Goal: Information Seeking & Learning: Learn about a topic

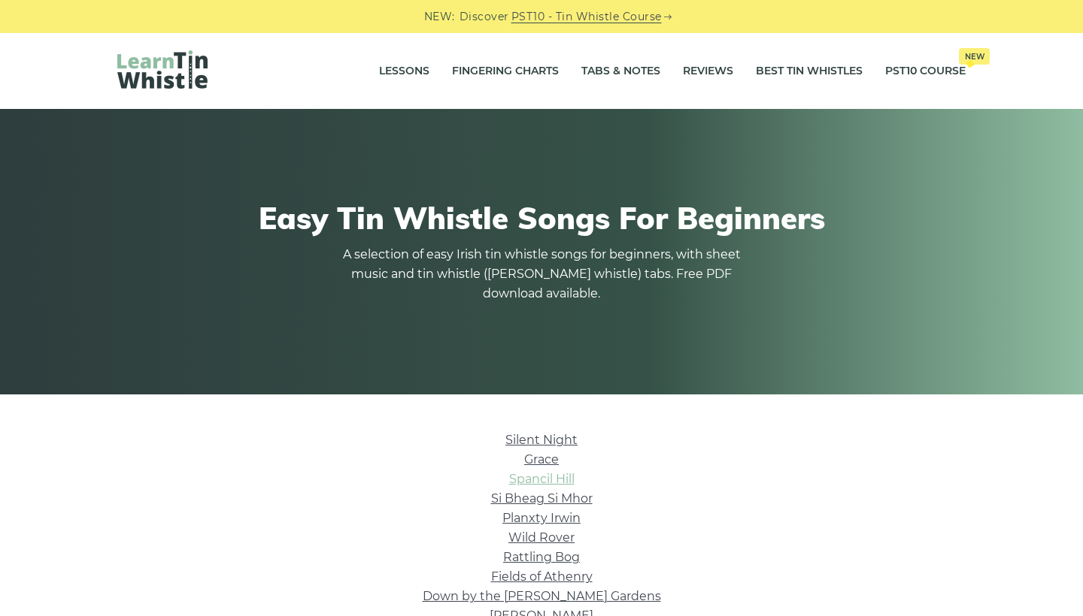
click at [522, 480] on link "Spancil Hill" at bounding box center [541, 479] width 65 height 14
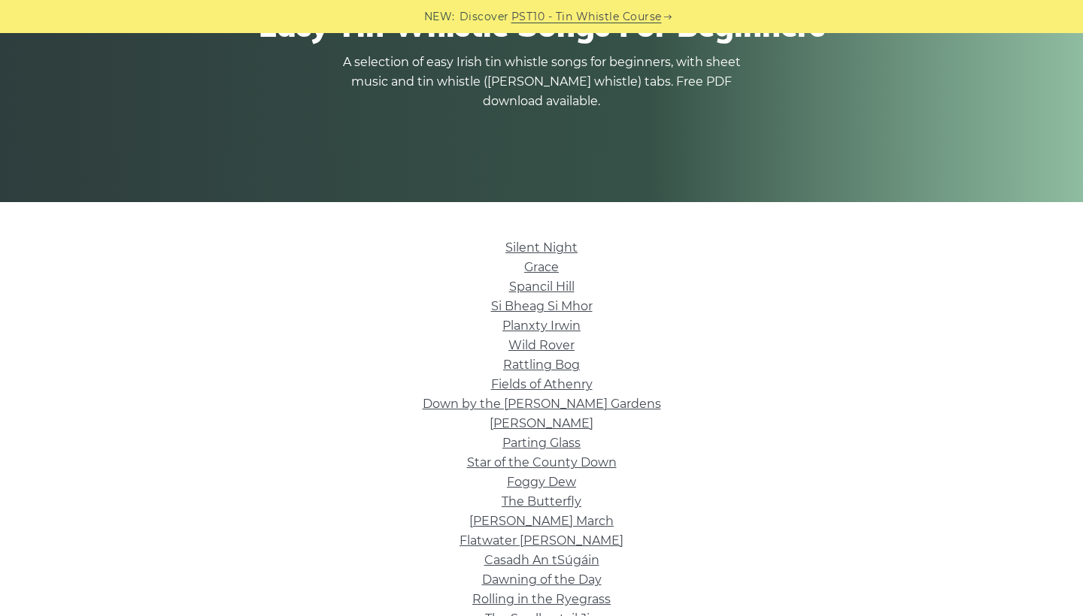
scroll to position [197, 0]
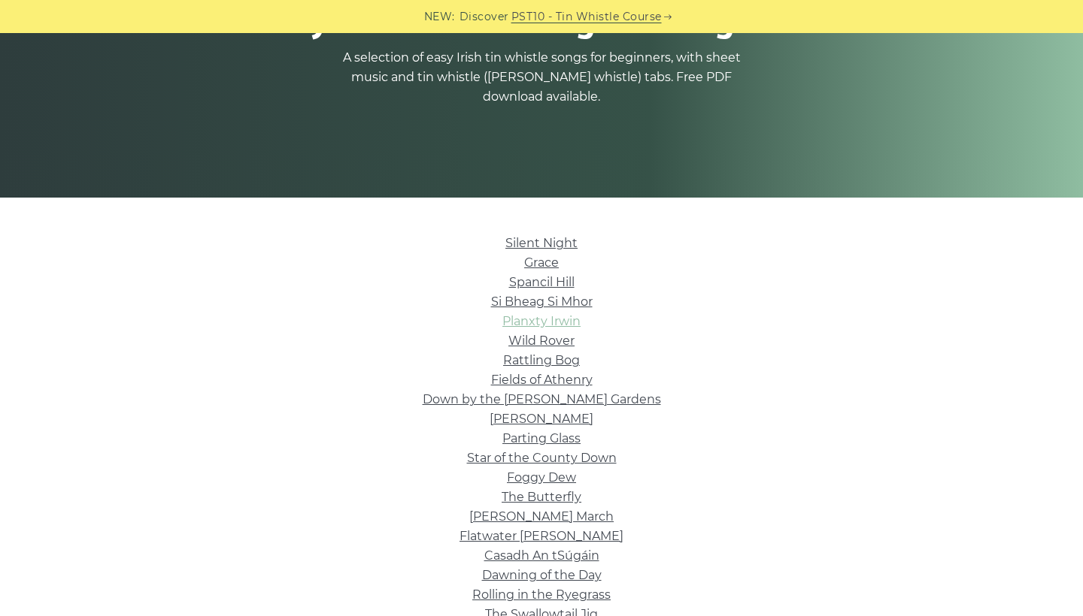
click at [519, 326] on link "Planxty Irwin" at bounding box center [541, 321] width 78 height 14
click at [536, 382] on link "Fields of Athenry" at bounding box center [541, 380] width 101 height 14
click at [510, 365] on link "Rattling Bog" at bounding box center [541, 360] width 77 height 14
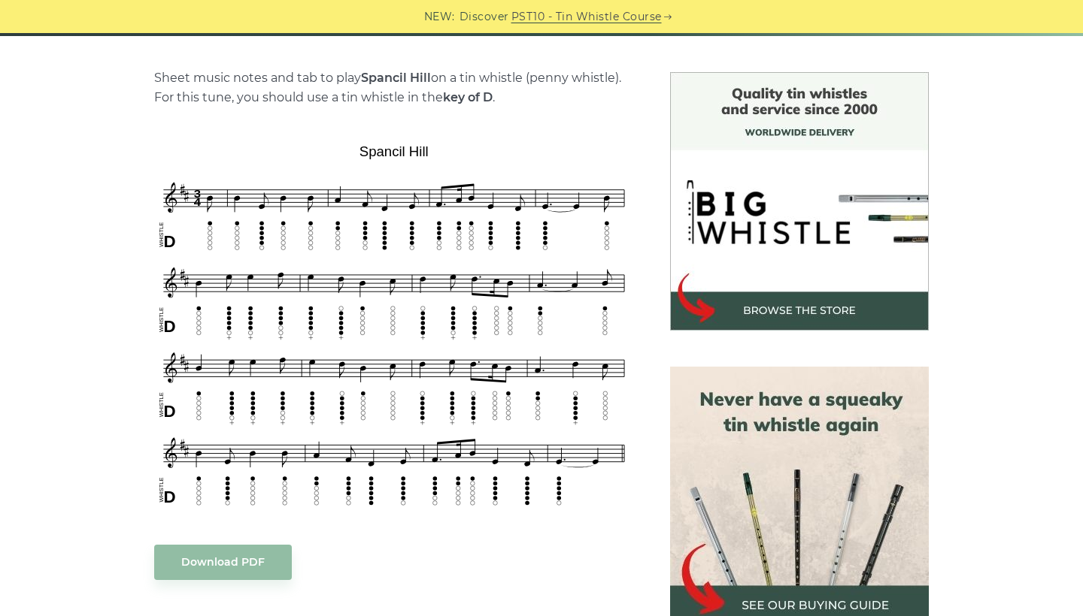
scroll to position [369, 0]
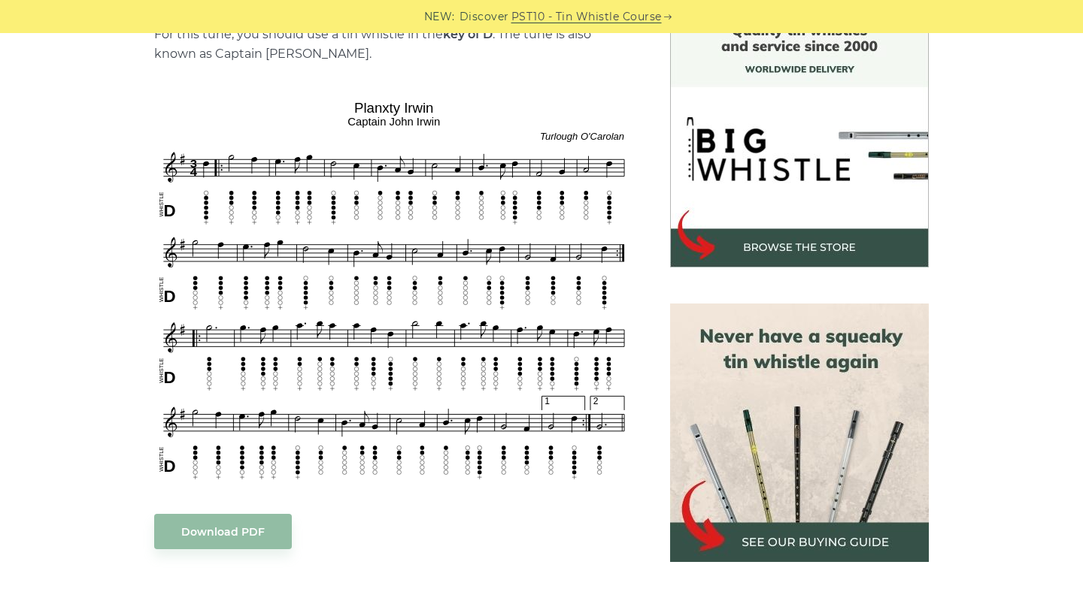
scroll to position [420, 0]
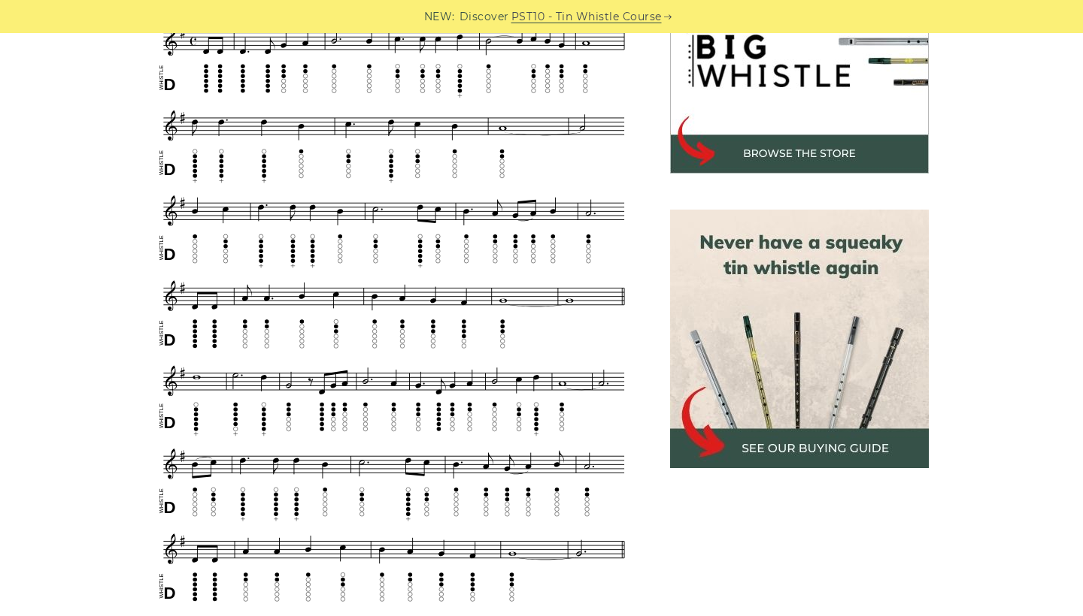
scroll to position [517, 0]
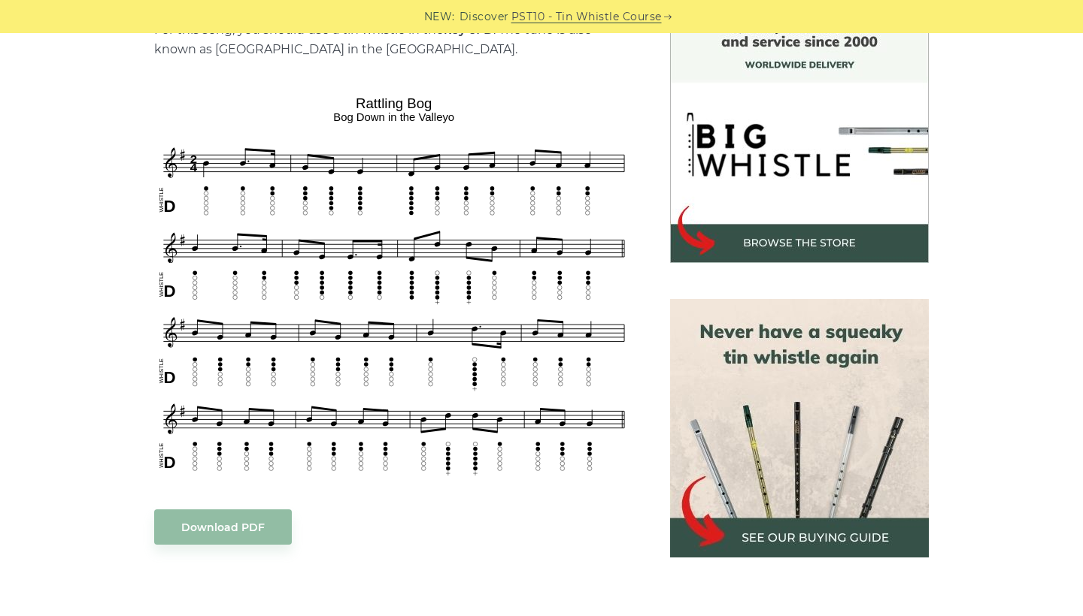
scroll to position [428, 0]
